Goal: Check status: Check status

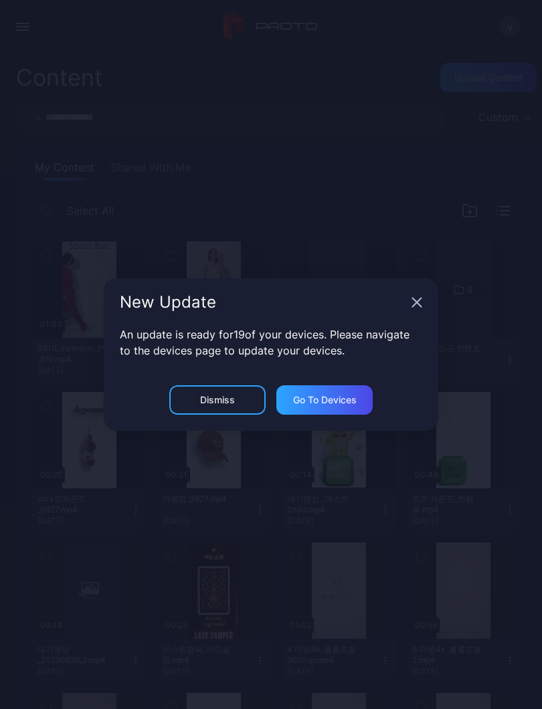
click at [421, 298] on icon "button" at bounding box center [416, 302] width 11 height 11
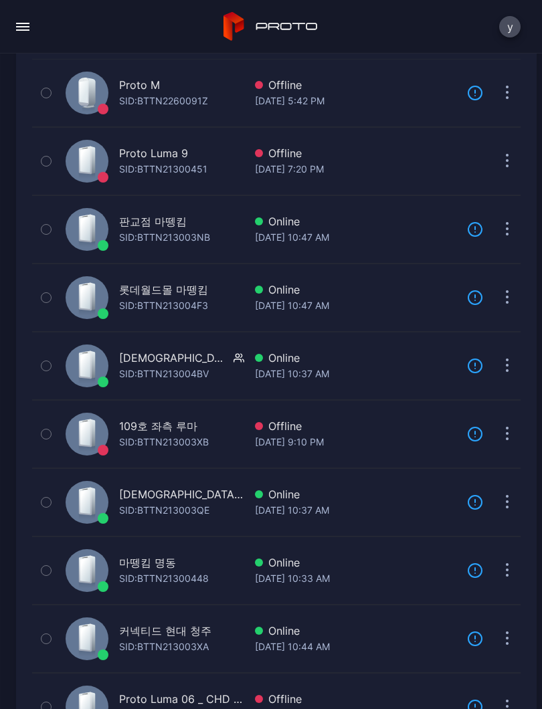
scroll to position [167, 0]
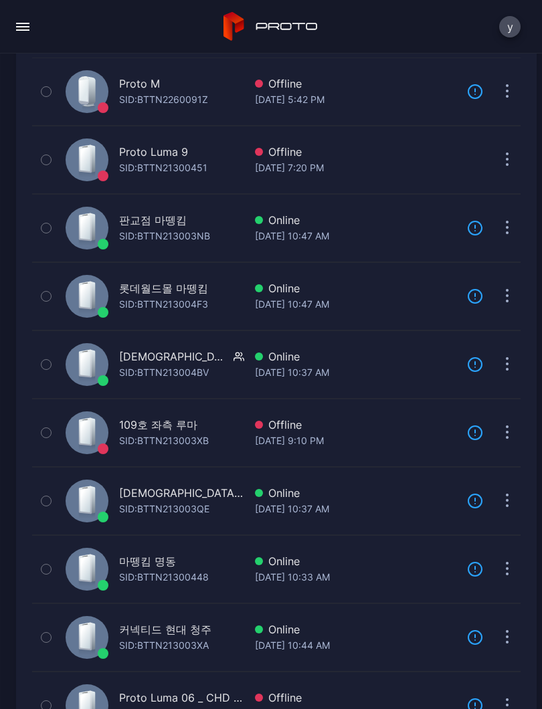
click at [273, 566] on div "Online" at bounding box center [355, 561] width 201 height 16
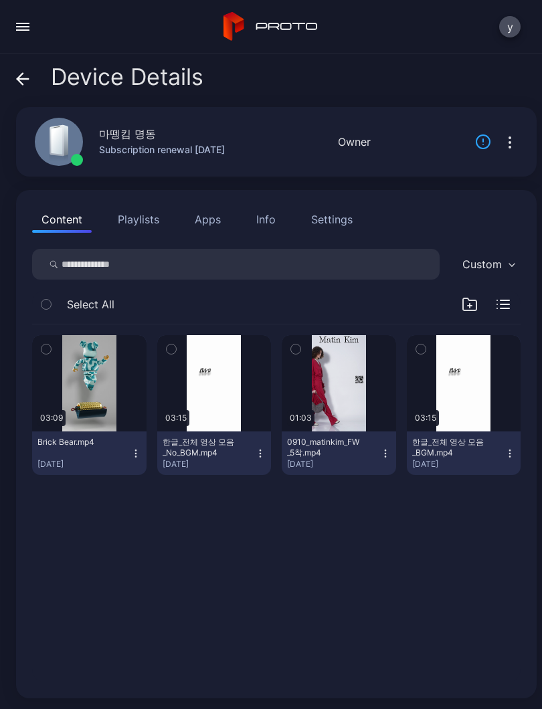
click at [0, 0] on div "button" at bounding box center [0, 0] width 0 height 0
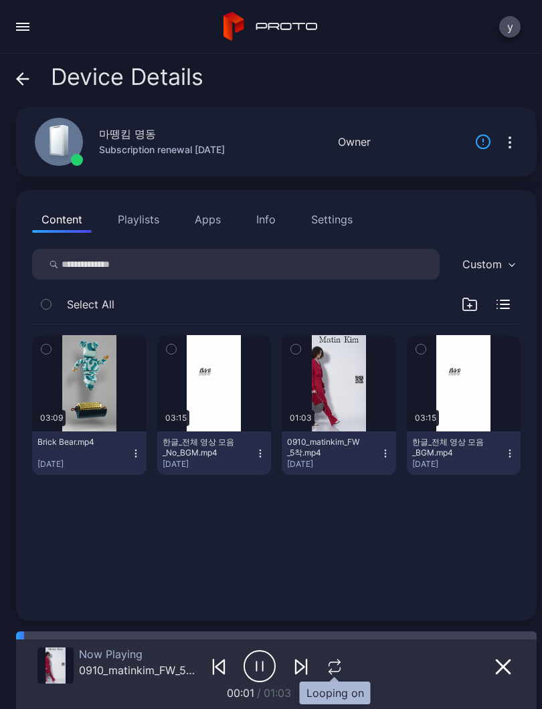
click at [343, 667] on button "button" at bounding box center [334, 666] width 25 height 19
click at [338, 672] on icon "button" at bounding box center [334, 667] width 22 height 16
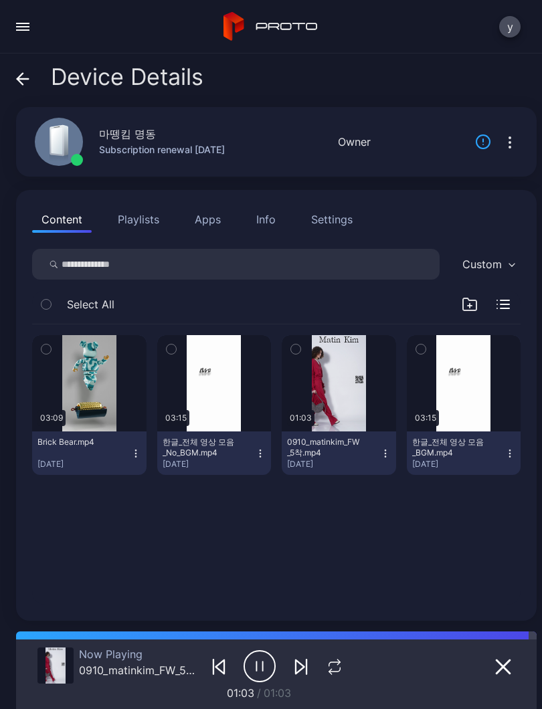
click at [312, 382] on button "button" at bounding box center [338, 383] width 114 height 96
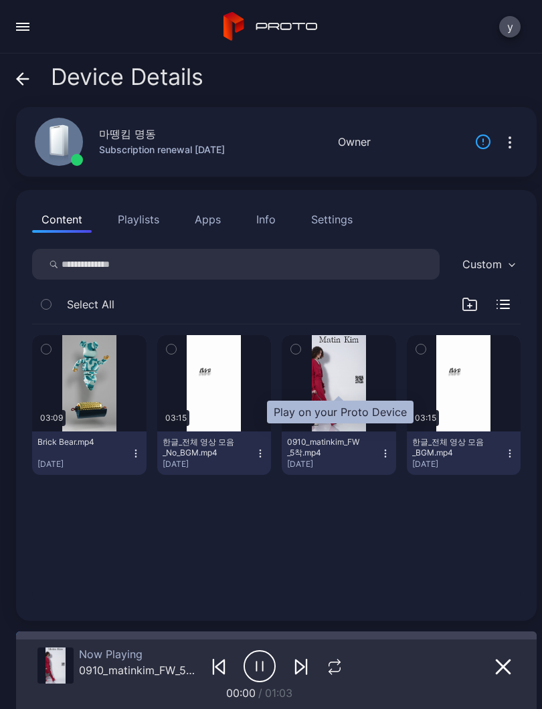
click at [0, 0] on div "button" at bounding box center [0, 0] width 0 height 0
